Goal: Navigation & Orientation: Find specific page/section

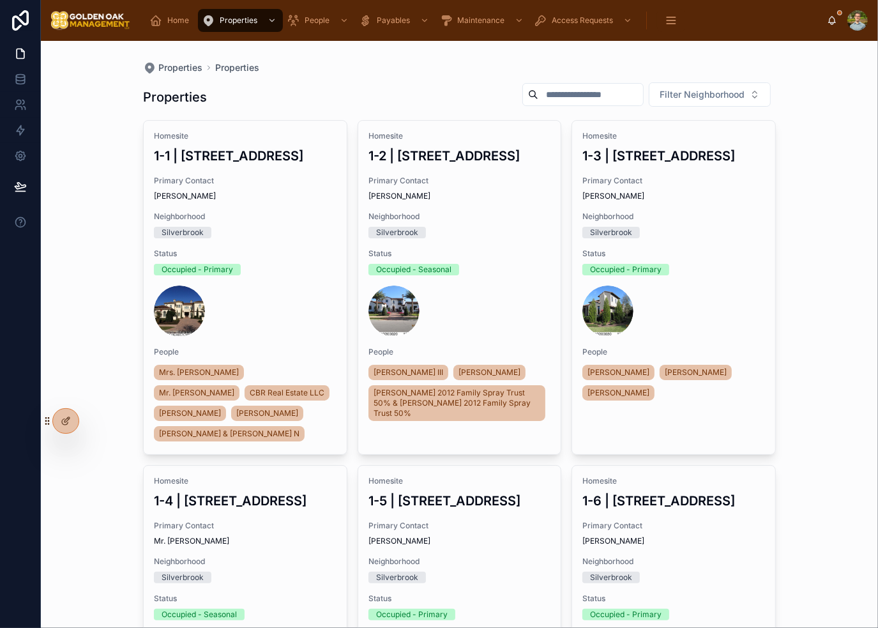
click at [824, 337] on div "Properties Properties Properties Filter Neighborhood Homesite 1-1 | [STREET_ADD…" at bounding box center [459, 334] width 837 height 587
click at [825, 336] on div "Properties Properties Properties Filter Neighborhood Homesite 1-1 | [STREET_ADD…" at bounding box center [459, 334] width 837 height 587
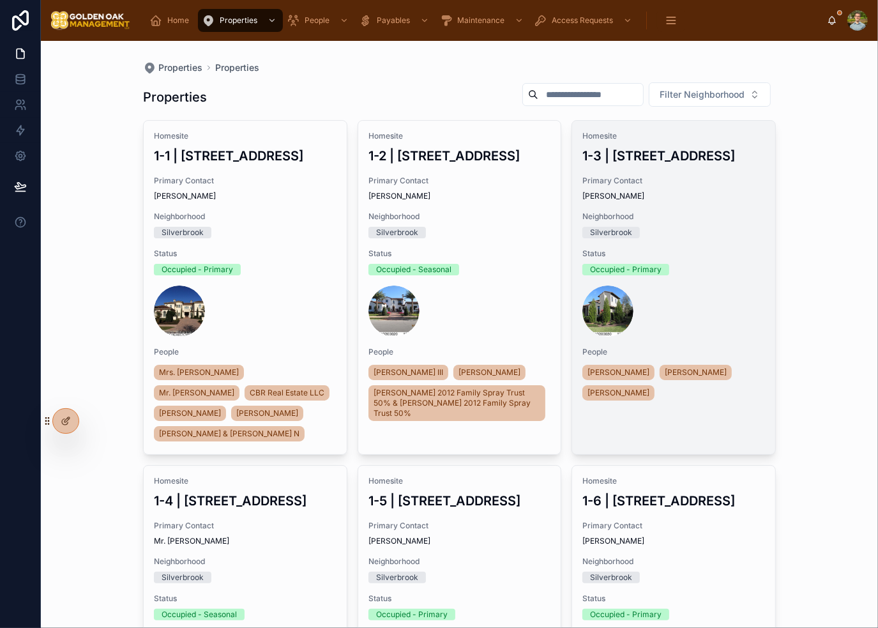
drag, startPoint x: 817, startPoint y: 218, endPoint x: 749, endPoint y: 195, distance: 71.9
click at [817, 218] on div "Properties Properties Properties Filter Neighborhood Homesite 1-1 | [STREET_ADD…" at bounding box center [459, 334] width 837 height 587
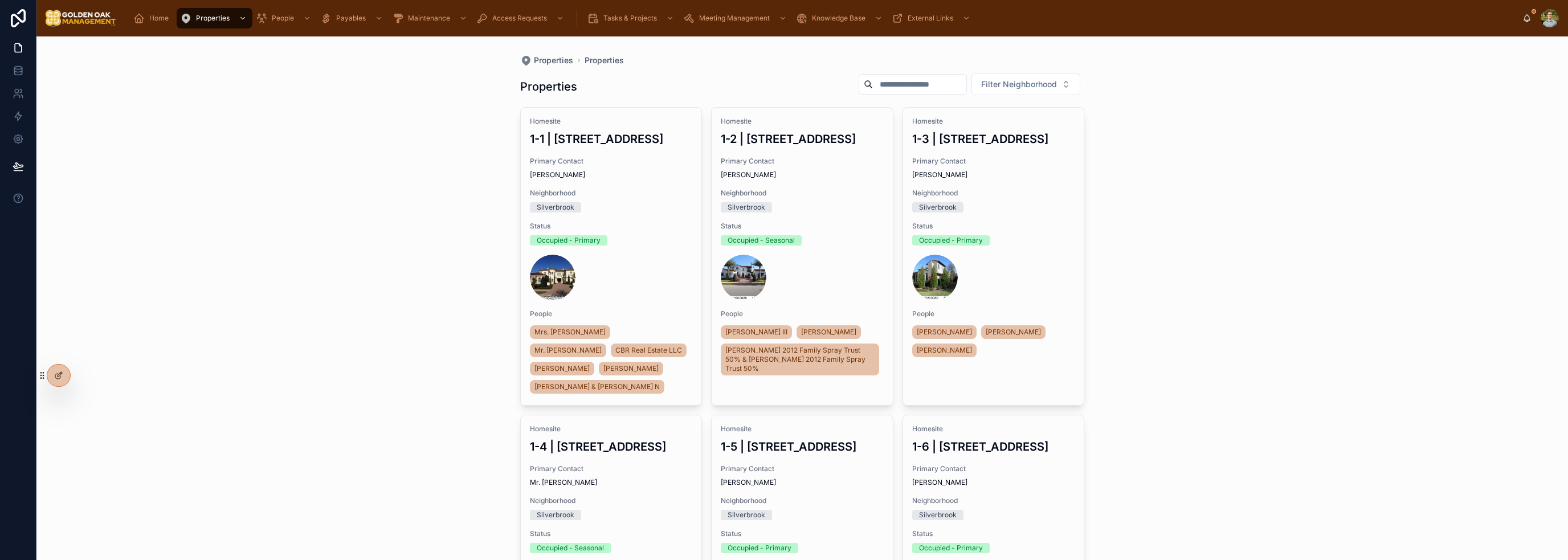
click at [783, 230] on div "Properties Properties Properties Filter Neighborhood Homesite 1-1 | [STREET_ADD…" at bounding box center [802, 298] width 1532 height 523
click at [783, 235] on div "Properties Properties Properties Filter Neighborhood Homesite 1-1 | [STREET_ADD…" at bounding box center [802, 298] width 1532 height 523
click at [783, 242] on div "Properties Properties Properties Filter Neighborhood Homesite 1-1 | [STREET_ADD…" at bounding box center [802, 298] width 1532 height 523
click at [296, 207] on div "Properties Properties Properties Filter Neighborhood Homesite 1-1 | [STREET_ADD…" at bounding box center [802, 298] width 1532 height 523
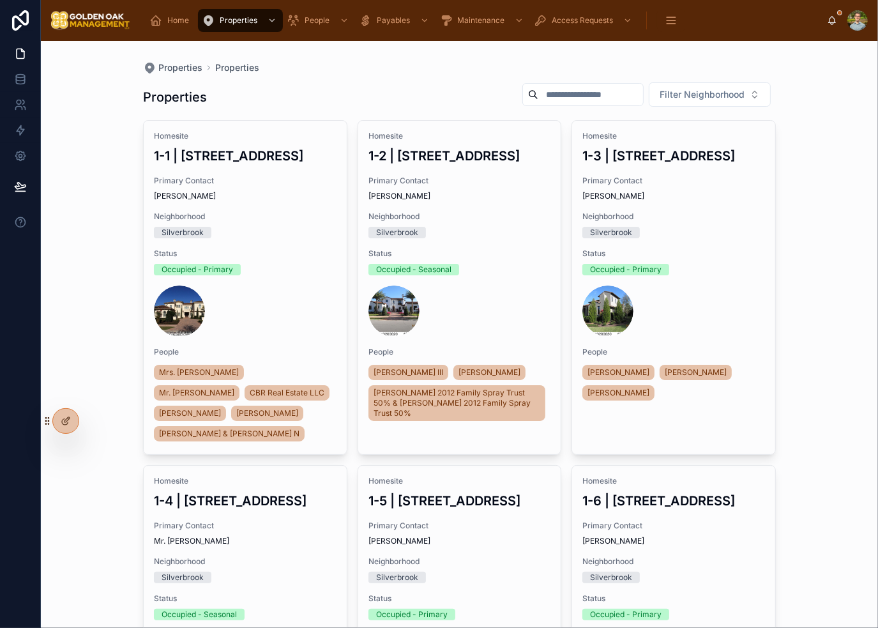
click at [795, 208] on div "Properties Properties Properties Filter Neighborhood Homesite 1-1 | [STREET_ADD…" at bounding box center [459, 334] width 837 height 587
click at [817, 222] on div "Properties Properties Properties Filter Neighborhood Homesite 1-1 | [STREET_ADD…" at bounding box center [459, 334] width 837 height 587
